Goal: Check status: Check status

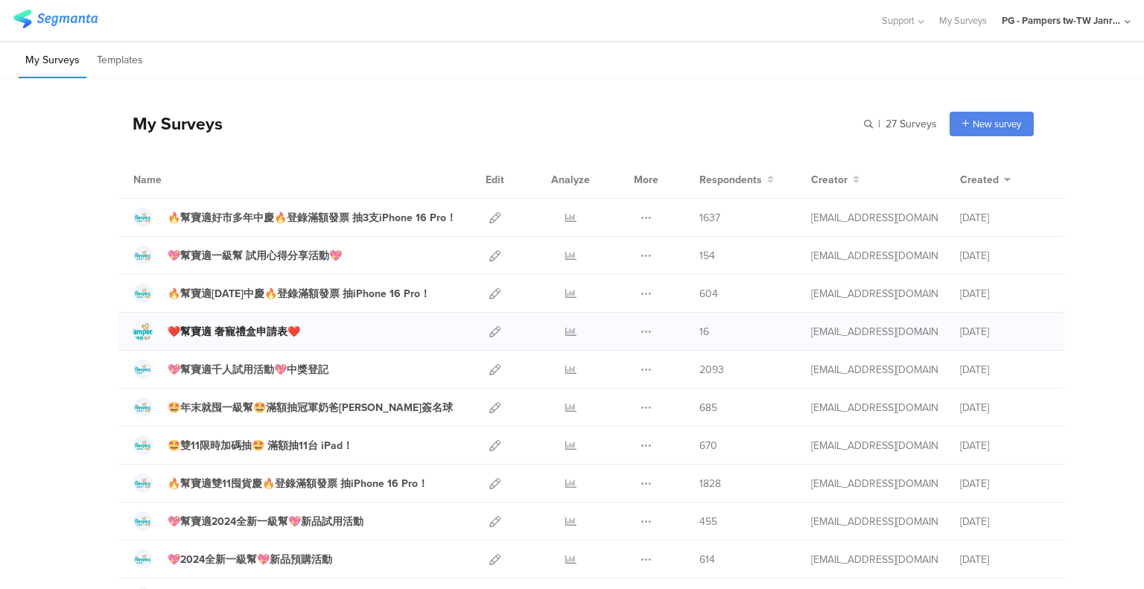
click at [266, 332] on div "❤️幫寶適 奢寵禮盒申請表❤️" at bounding box center [234, 332] width 133 height 16
click at [492, 334] on icon at bounding box center [494, 331] width 11 height 11
click at [567, 326] on icon at bounding box center [570, 331] width 11 height 11
